Goal: Task Accomplishment & Management: Use online tool/utility

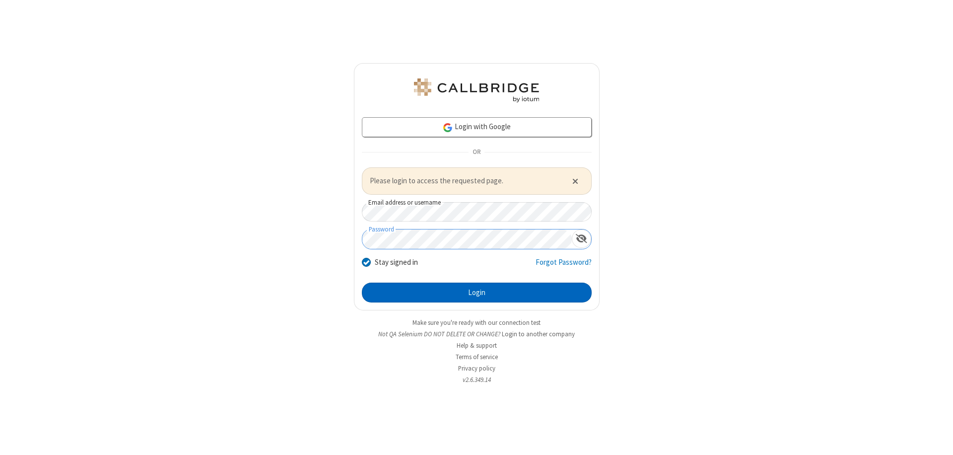
click at [476, 292] on button "Login" at bounding box center [477, 292] width 230 height 20
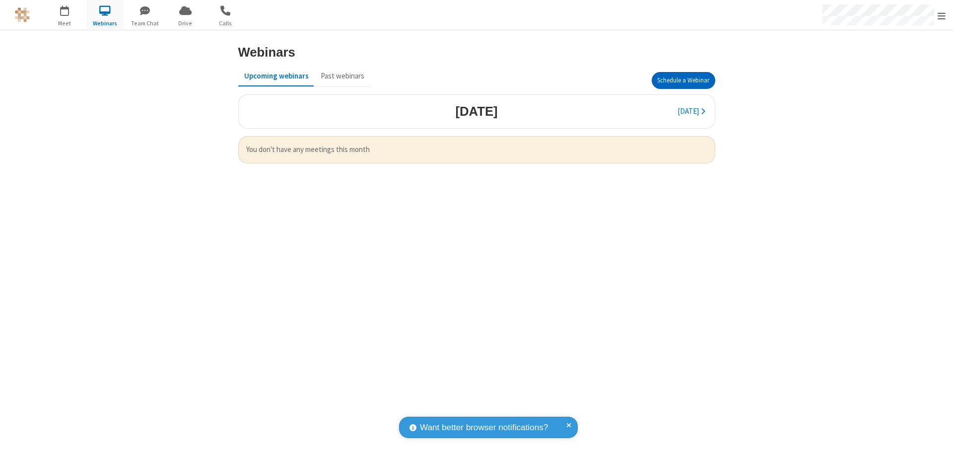
click at [683, 80] on button "Schedule a Webinar" at bounding box center [684, 80] width 64 height 17
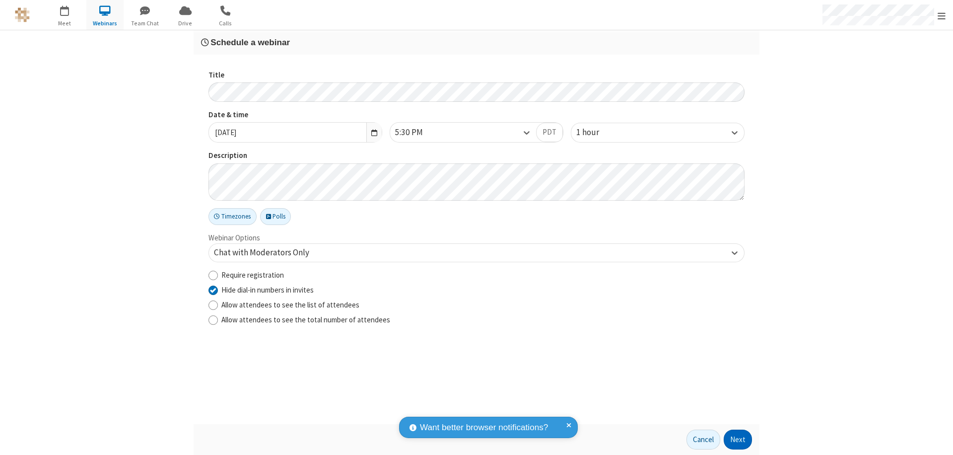
click at [738, 439] on button "Next" at bounding box center [737, 439] width 28 height 20
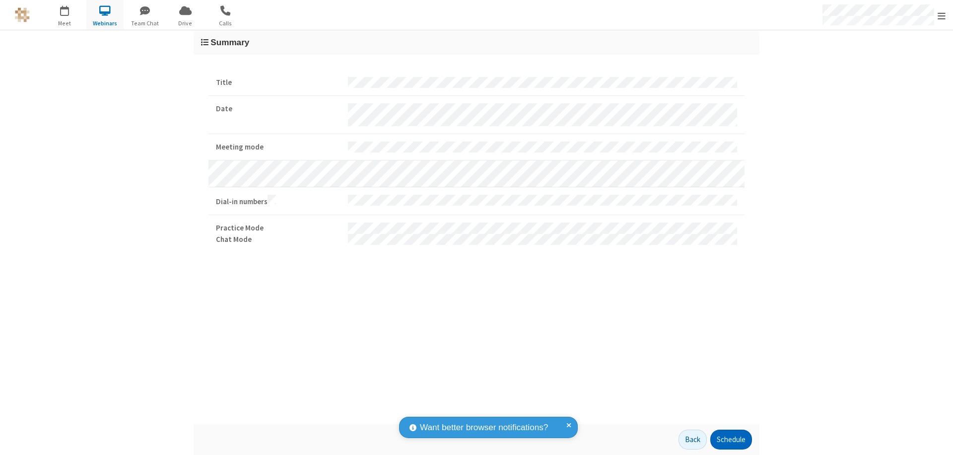
click at [730, 439] on button "Schedule" at bounding box center [731, 439] width 42 height 20
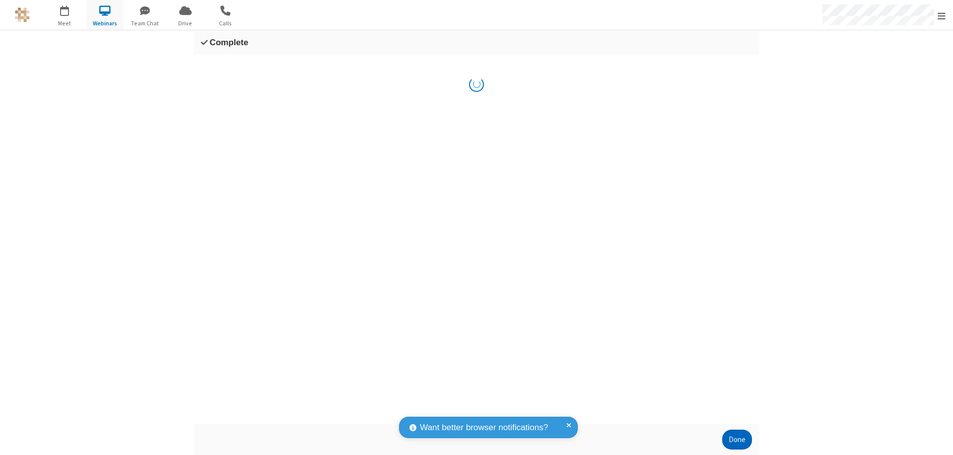
click at [737, 439] on button "Done" at bounding box center [737, 439] width 30 height 20
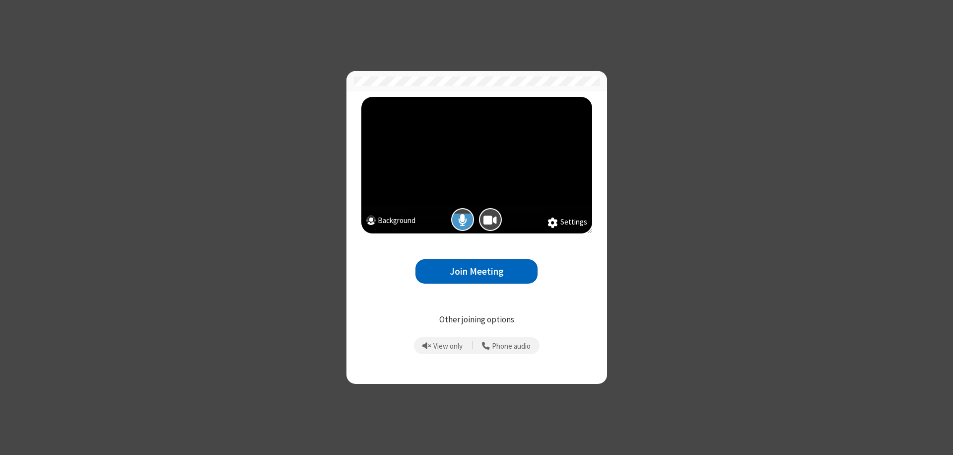
click at [476, 271] on button "Join Meeting" at bounding box center [476, 271] width 122 height 24
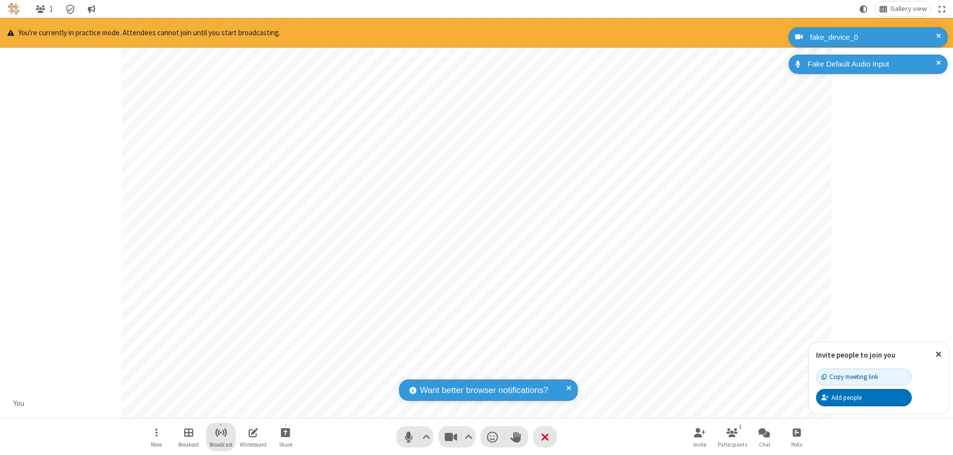
click at [220, 432] on span "Start broadcast" at bounding box center [221, 432] width 12 height 12
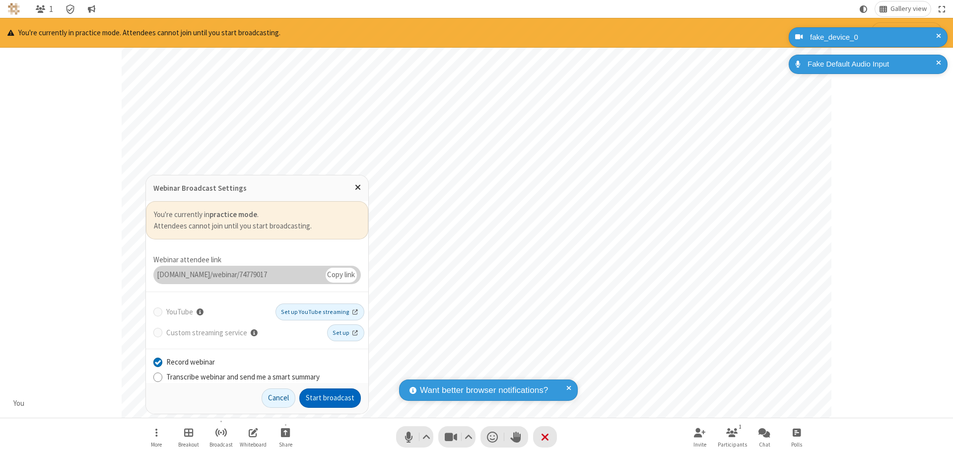
click at [330, 397] on button "Start broadcast" at bounding box center [330, 398] width 62 height 20
